Goal: Book appointment/travel/reservation

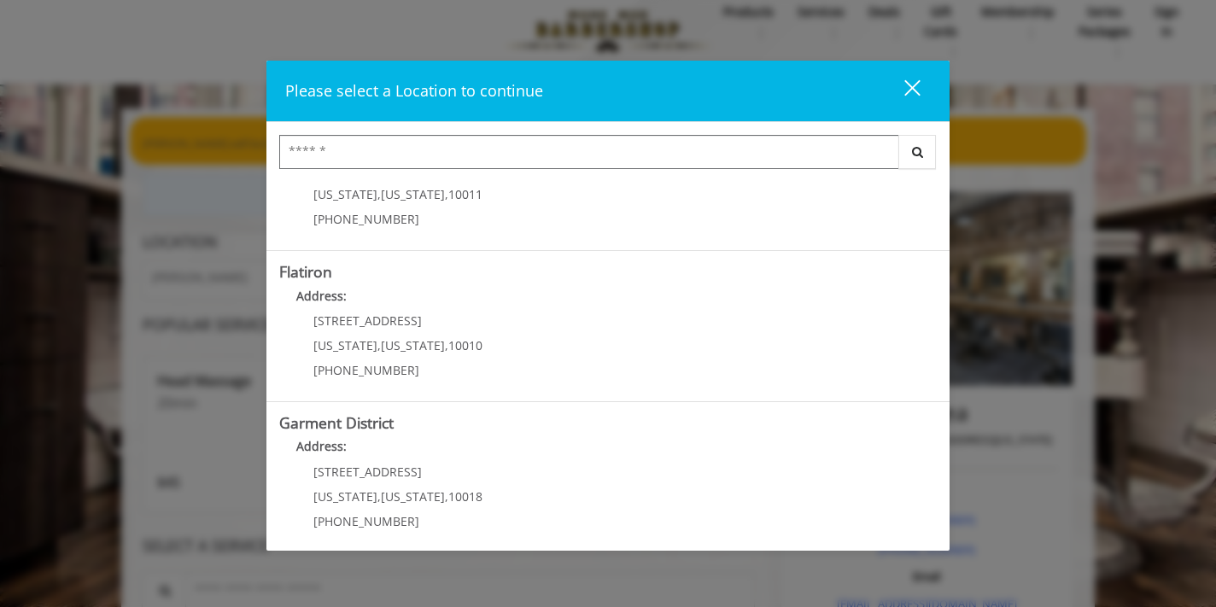
scroll to position [389, 0]
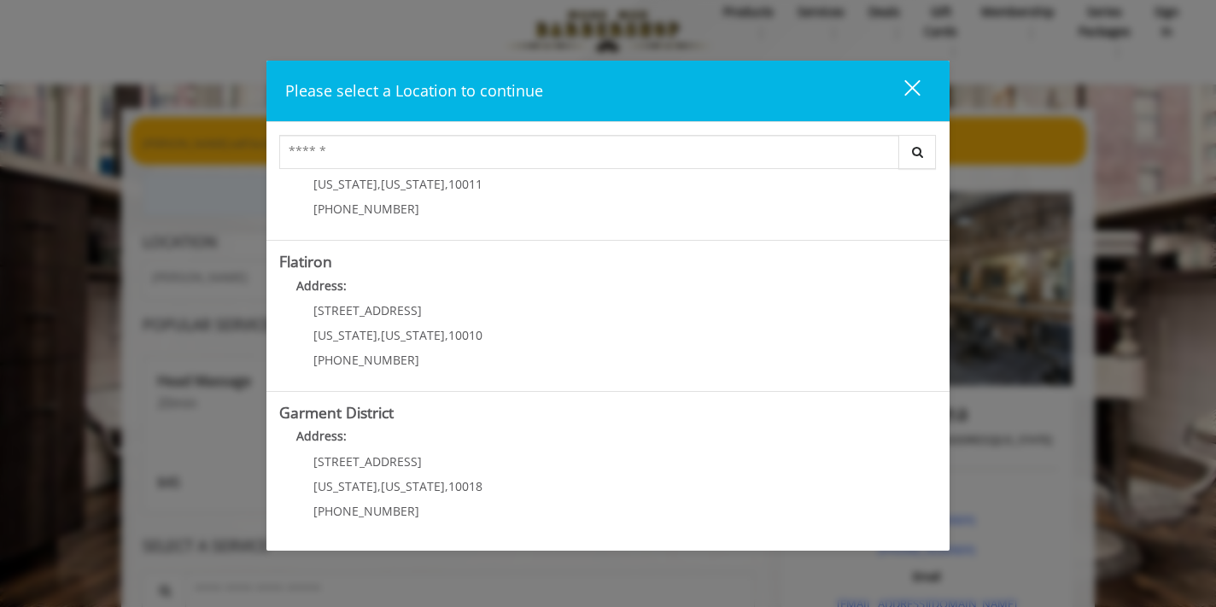
click at [560, 400] on div "Garment District Address: 1400 Broadway New York , New York , 10018 (212) 997-4…" at bounding box center [607, 467] width 683 height 151
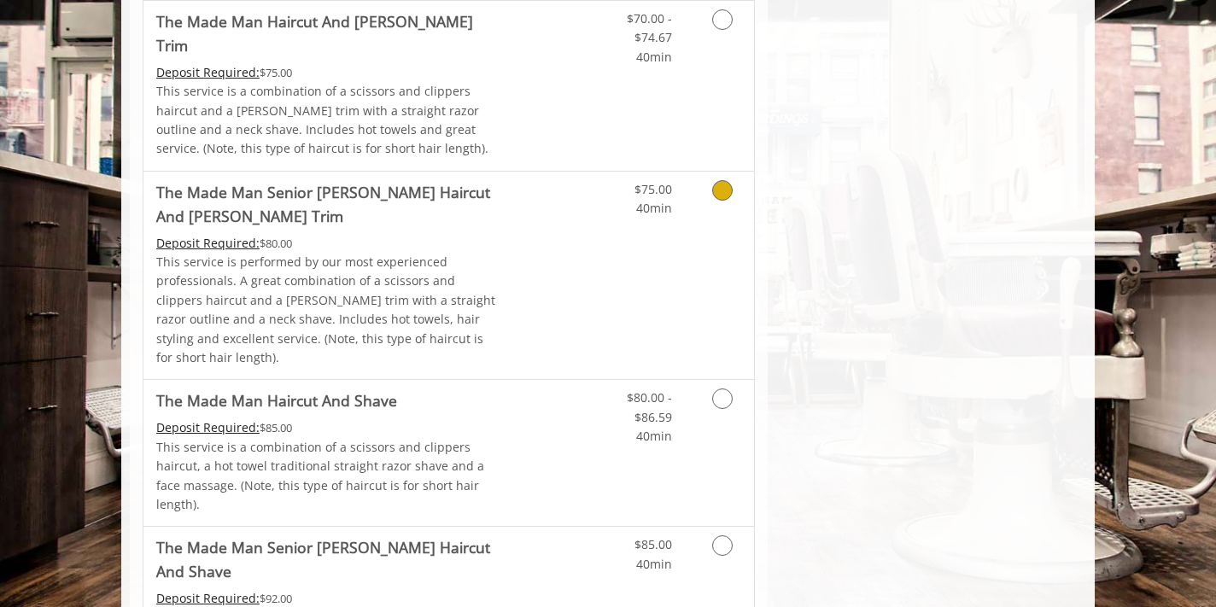
scroll to position [1311, 0]
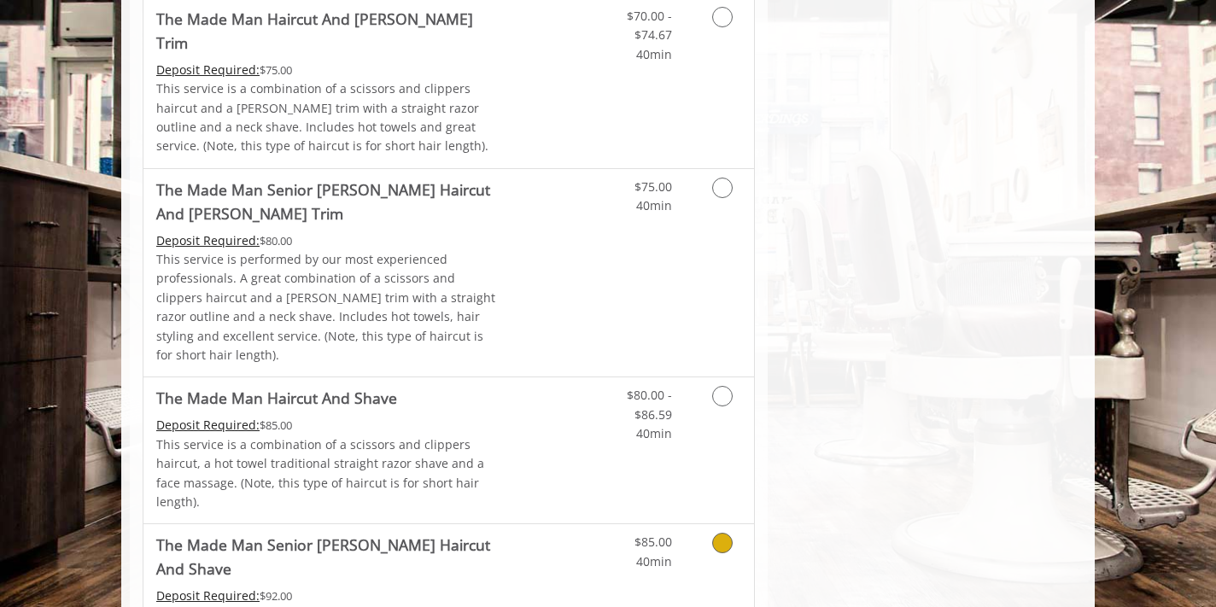
click at [542, 524] on link "Discounted Price" at bounding box center [551, 609] width 102 height 170
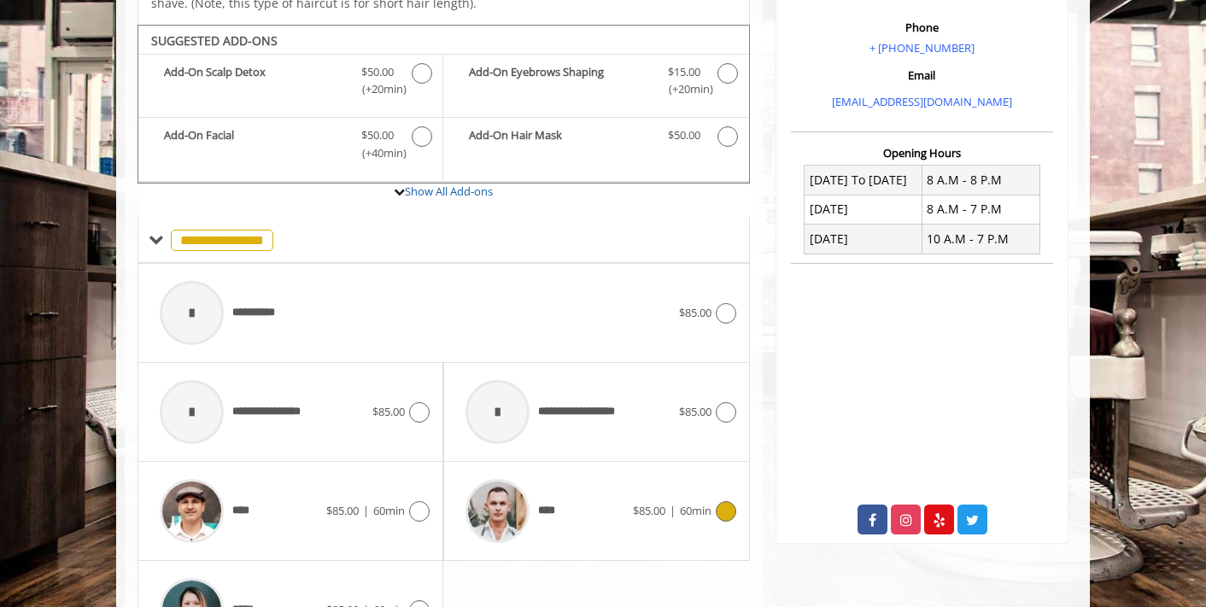
scroll to position [518, 0]
click at [518, 294] on div "**********" at bounding box center [415, 312] width 528 height 81
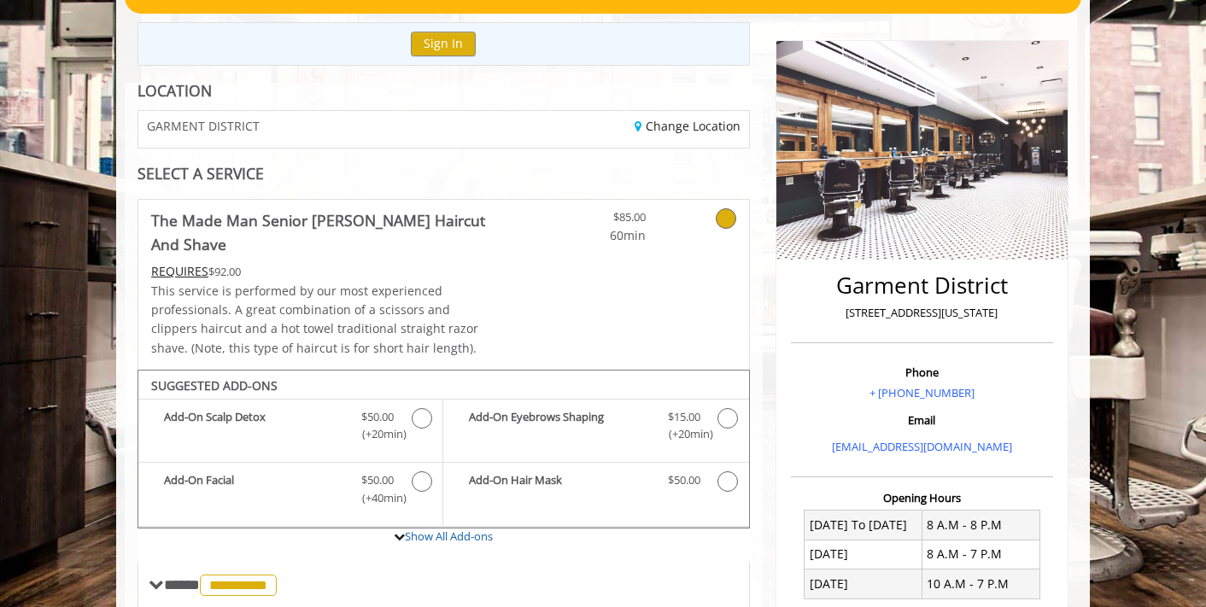
scroll to position [0, 0]
